Goal: Information Seeking & Learning: Learn about a topic

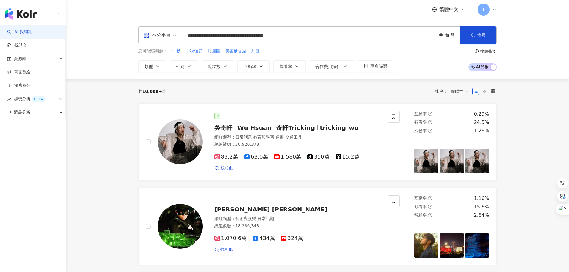
type input "**********"
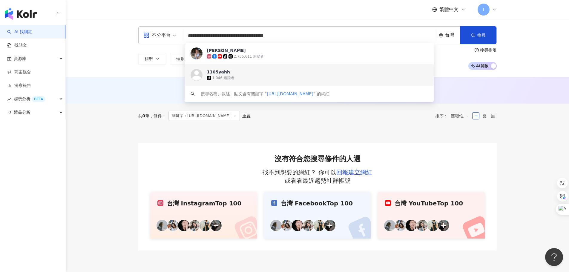
click at [223, 75] on div "tiktok-icon 1,046 追蹤者" at bounding box center [317, 78] width 221 height 6
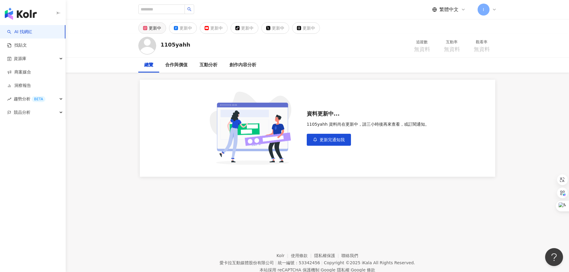
click at [154, 27] on div "更新中" at bounding box center [155, 28] width 13 height 8
